Goal: Task Accomplishment & Management: Use online tool/utility

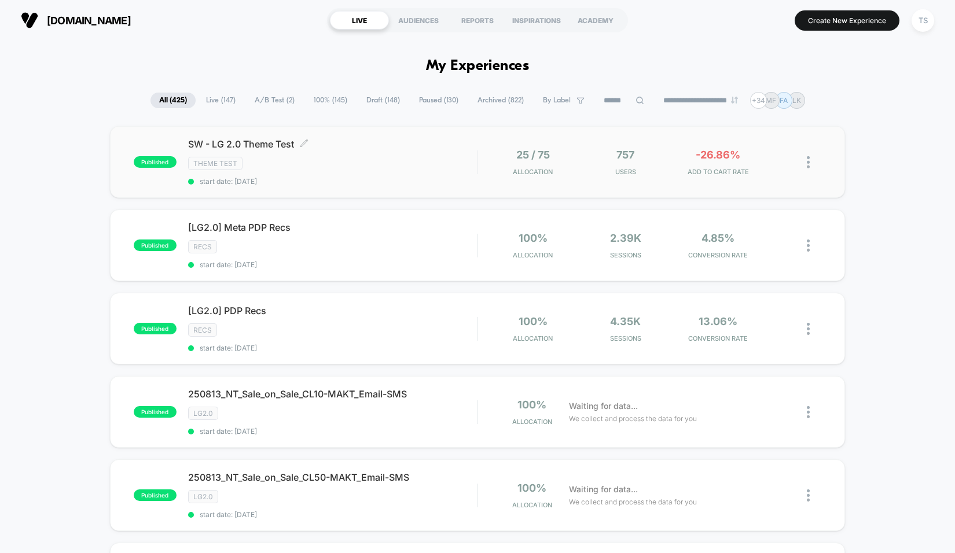
click at [267, 139] on span "SW - LG 2.0 Theme Test Click to edit experience details" at bounding box center [332, 144] width 289 height 12
